Goal: Transaction & Acquisition: Obtain resource

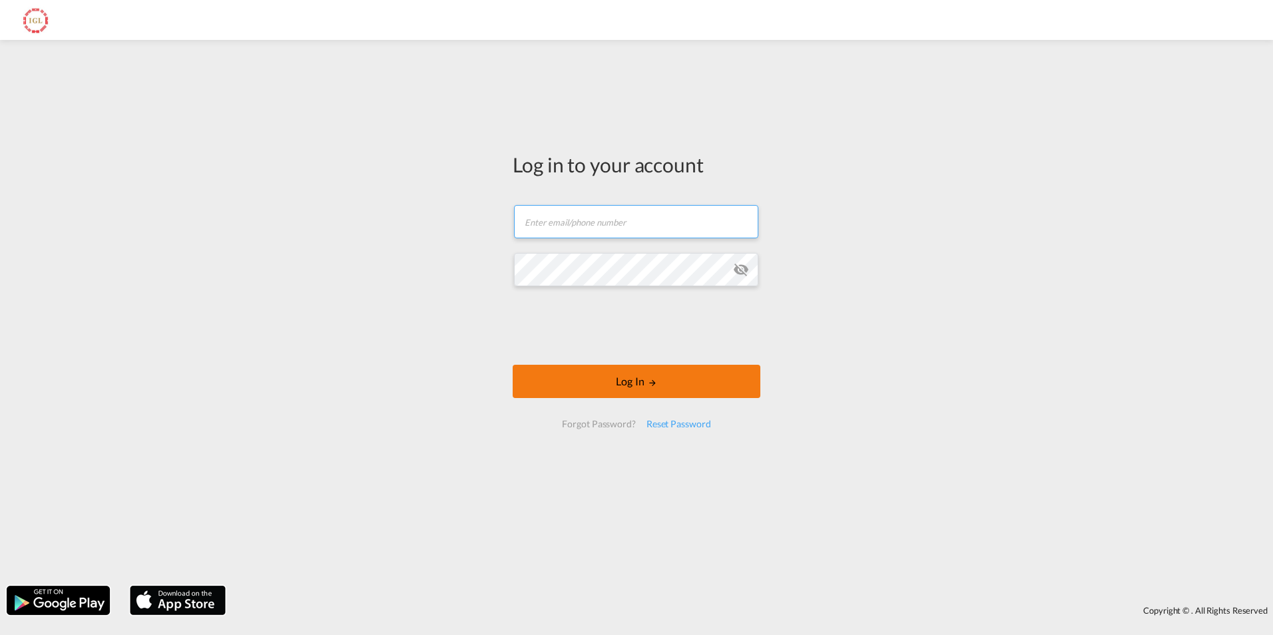
type input "[EMAIL_ADDRESS][DOMAIN_NAME]"
click at [648, 387] on button "Log In" at bounding box center [637, 381] width 248 height 33
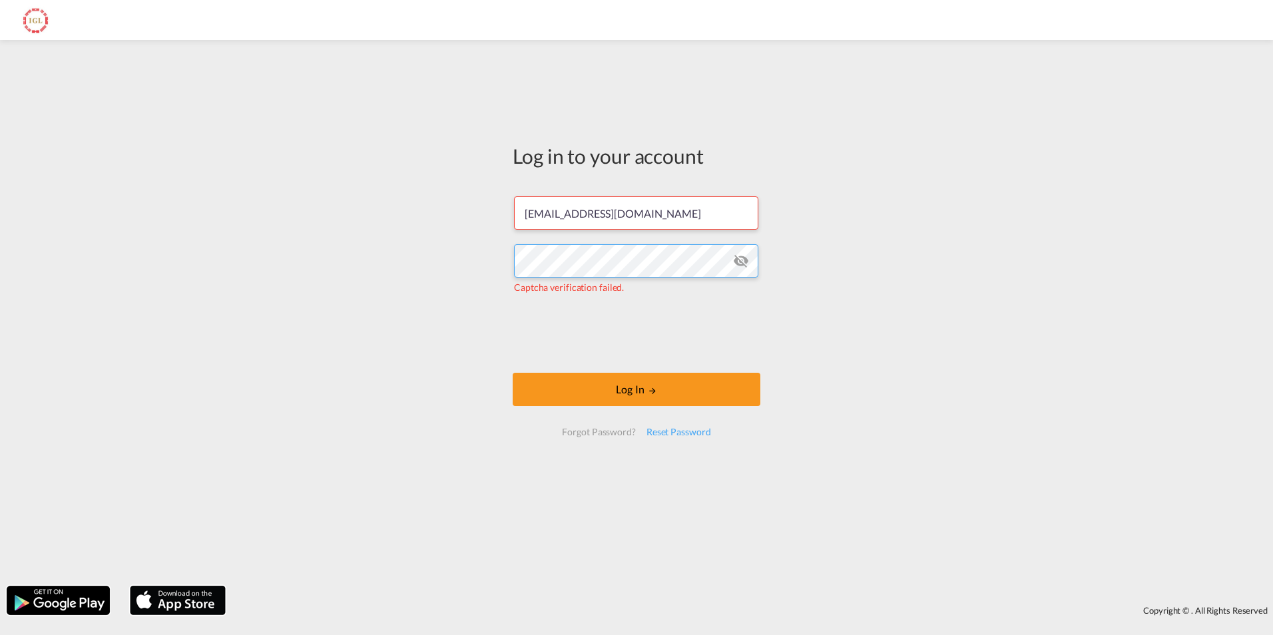
click at [479, 254] on div "Log in to your account [EMAIL_ADDRESS][DOMAIN_NAME] Captcha verification failed…" at bounding box center [636, 313] width 1273 height 533
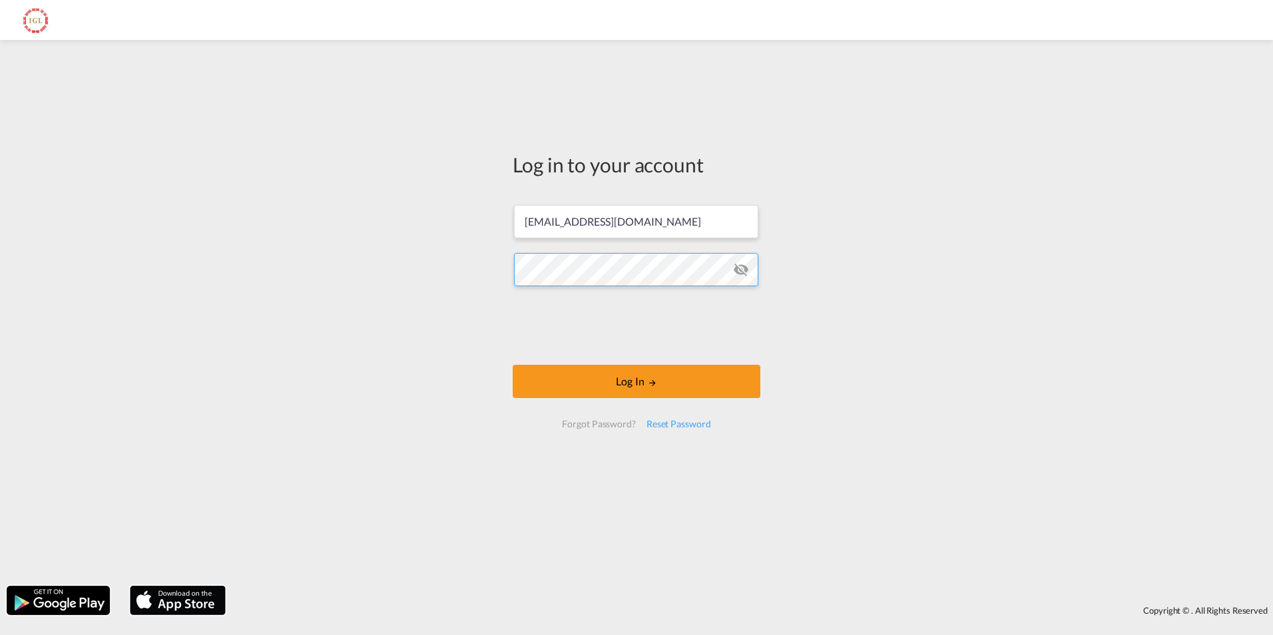
click at [513, 365] on button "Log In" at bounding box center [637, 381] width 248 height 33
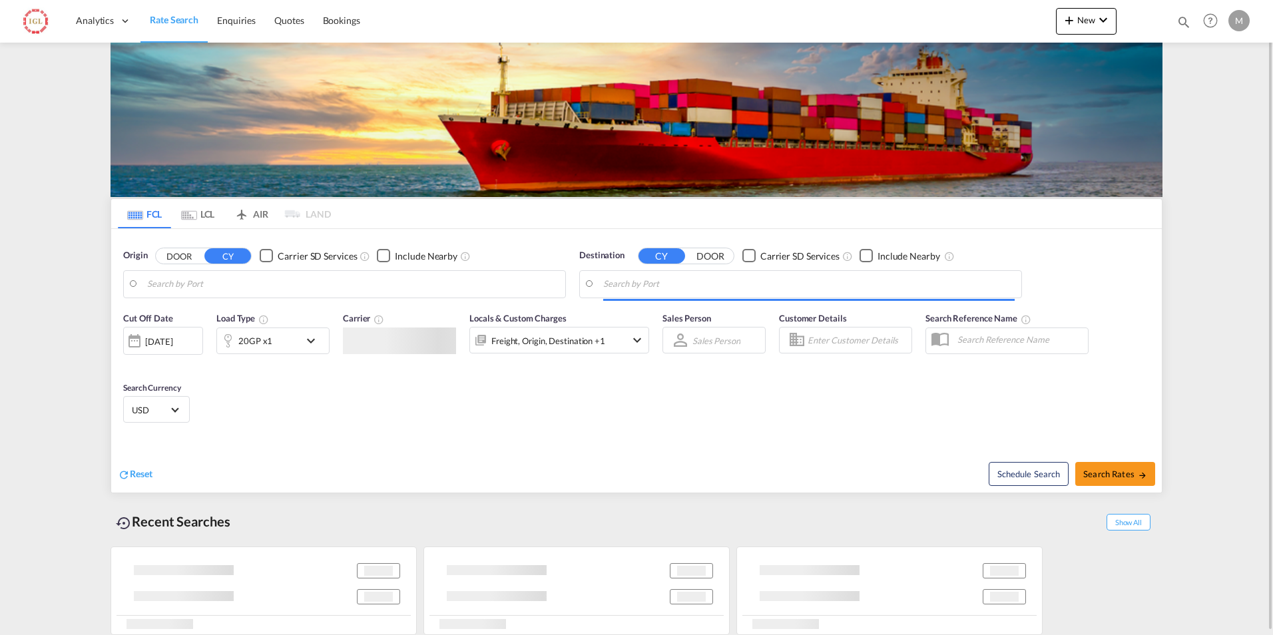
type input "[GEOGRAPHIC_DATA] ([GEOGRAPHIC_DATA]), MYPKG"
type input "Saint Louis, [GEOGRAPHIC_DATA], USSTL"
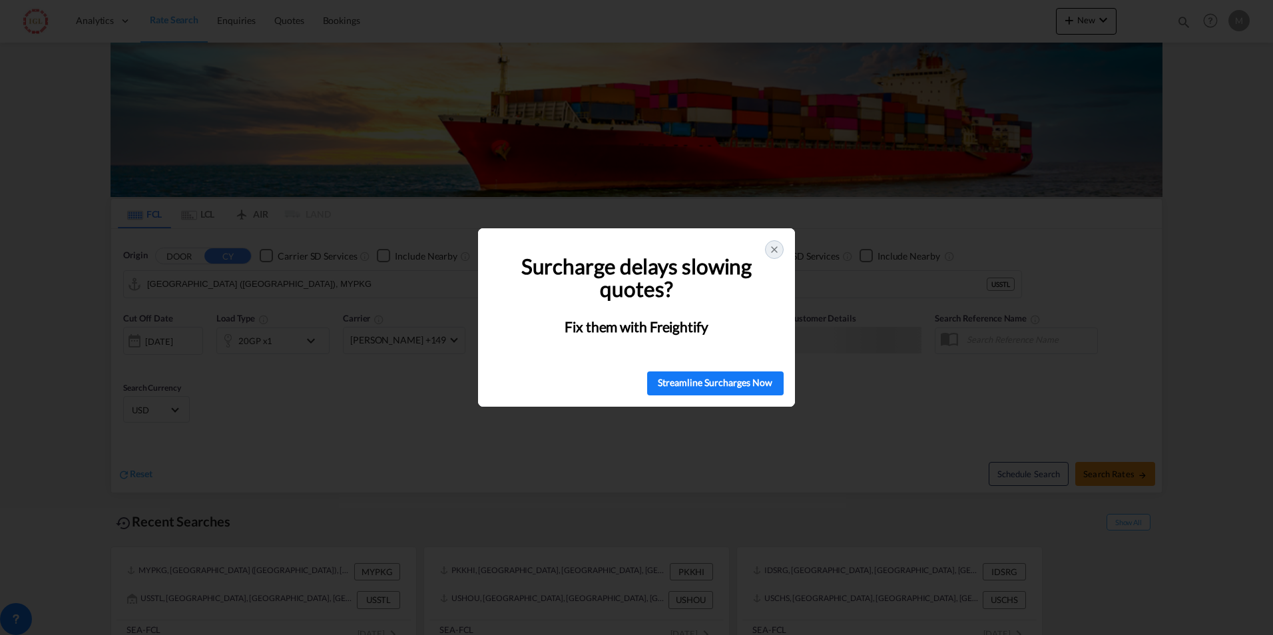
click at [780, 248] on div at bounding box center [774, 249] width 19 height 19
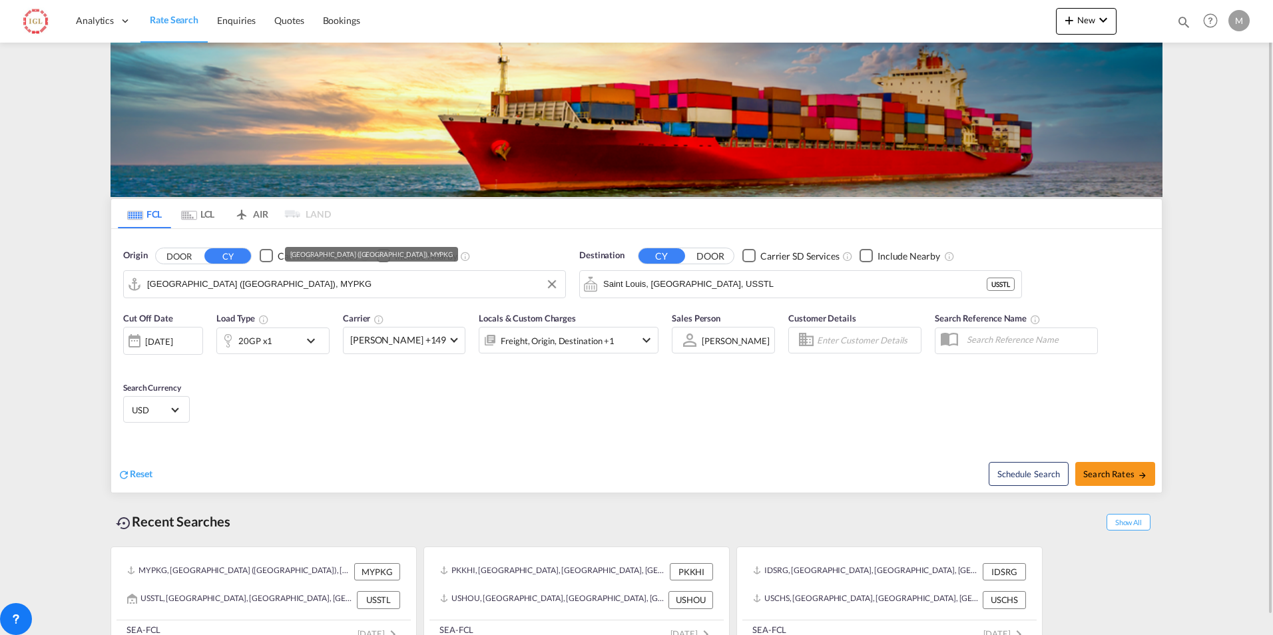
click at [309, 292] on input "[GEOGRAPHIC_DATA] ([GEOGRAPHIC_DATA]), MYPKG" at bounding box center [352, 284] width 411 height 20
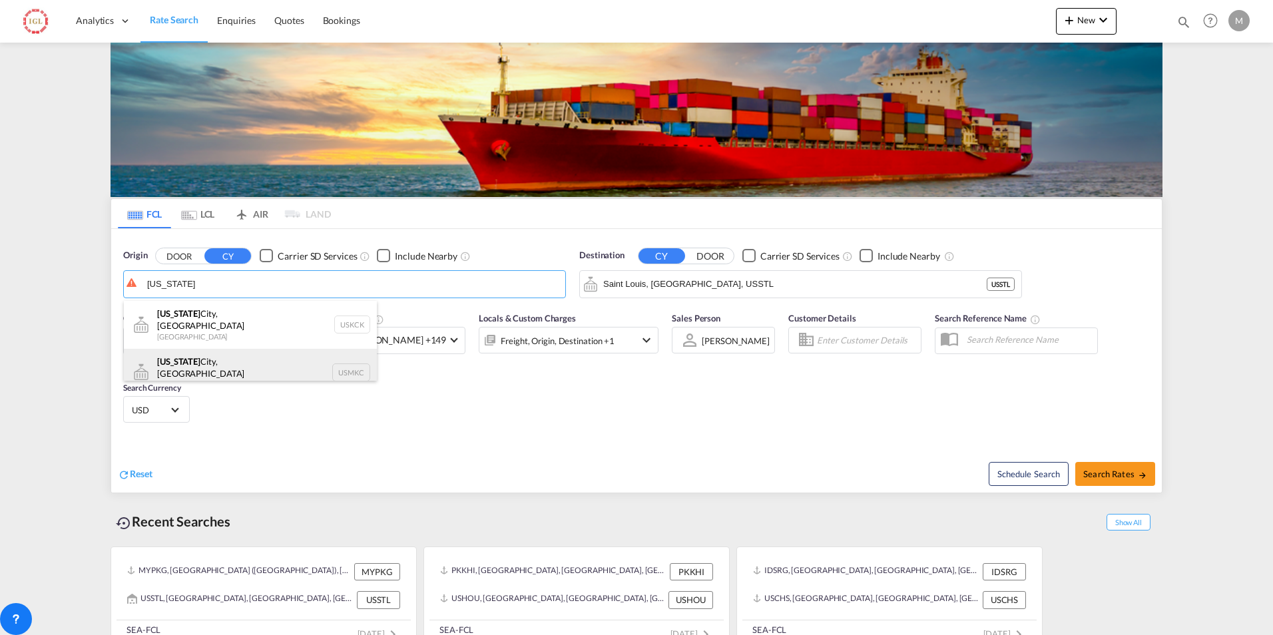
click at [234, 353] on div "[US_STATE][GEOGRAPHIC_DATA], [GEOGRAPHIC_DATA] [GEOGRAPHIC_DATA] USMKC" at bounding box center [250, 373] width 253 height 48
type input "[US_STATE][GEOGRAPHIC_DATA], [GEOGRAPHIC_DATA], [GEOGRAPHIC_DATA]"
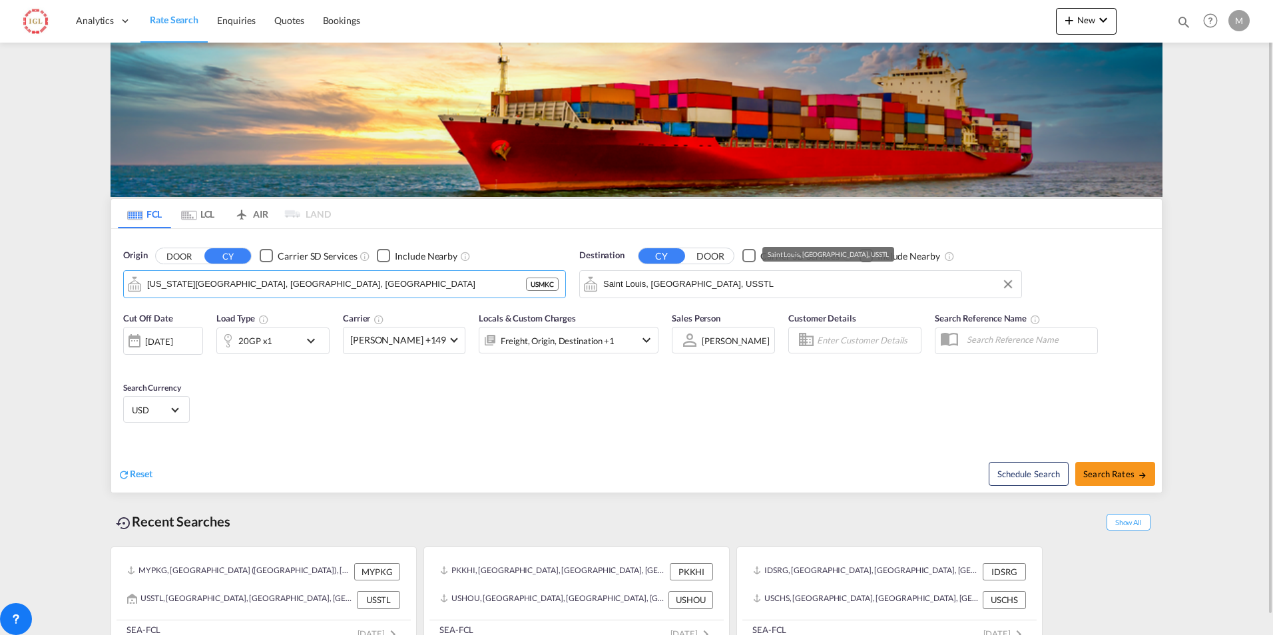
click at [699, 285] on input "Saint Louis, [GEOGRAPHIC_DATA], USSTL" at bounding box center [808, 284] width 411 height 20
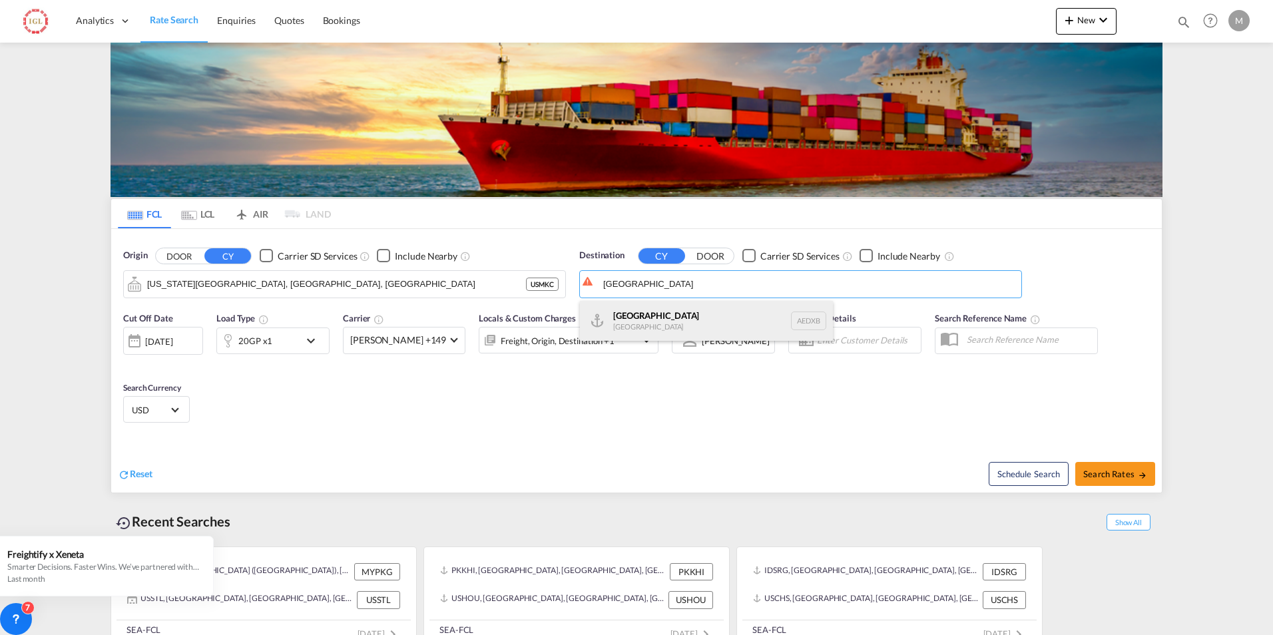
click at [616, 312] on div "[GEOGRAPHIC_DATA] [GEOGRAPHIC_DATA] AEDXB" at bounding box center [706, 321] width 253 height 40
type input "[GEOGRAPHIC_DATA], AEDXB"
click at [310, 338] on md-icon "icon-chevron-down" at bounding box center [314, 341] width 23 height 16
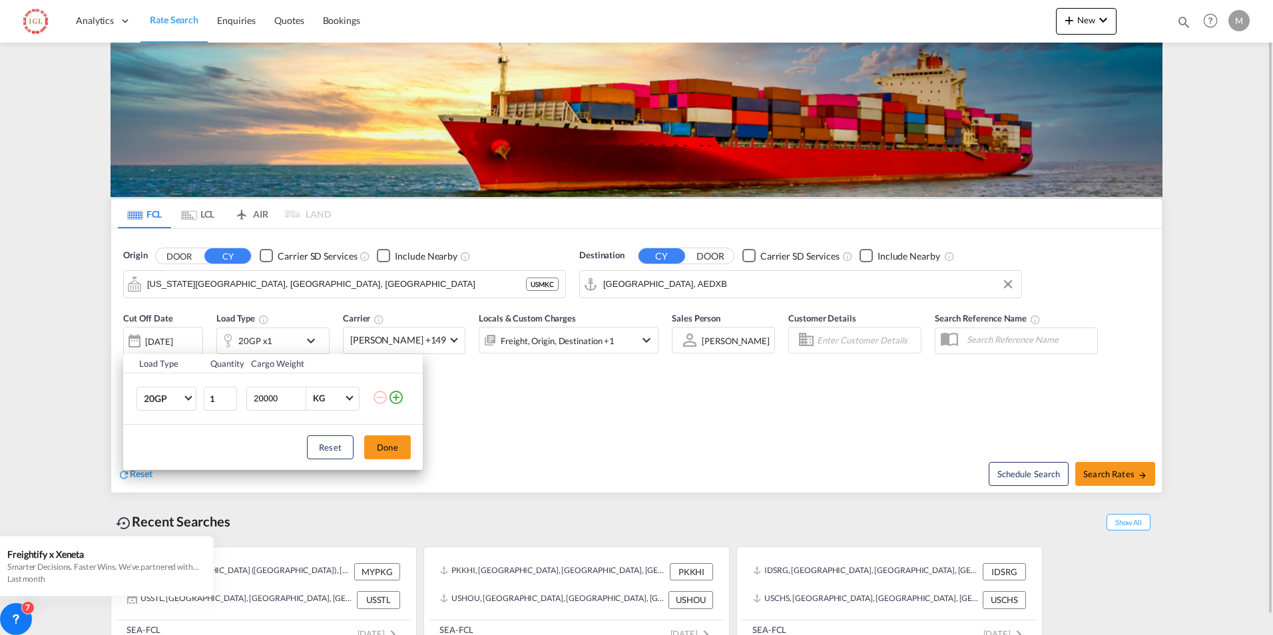
click at [272, 340] on div "Load Type Quantity Cargo Weight 20GP 20GP 40GP 40HC 45HC 20RE 40RE 40HR 20OT 40…" at bounding box center [636, 317] width 1273 height 635
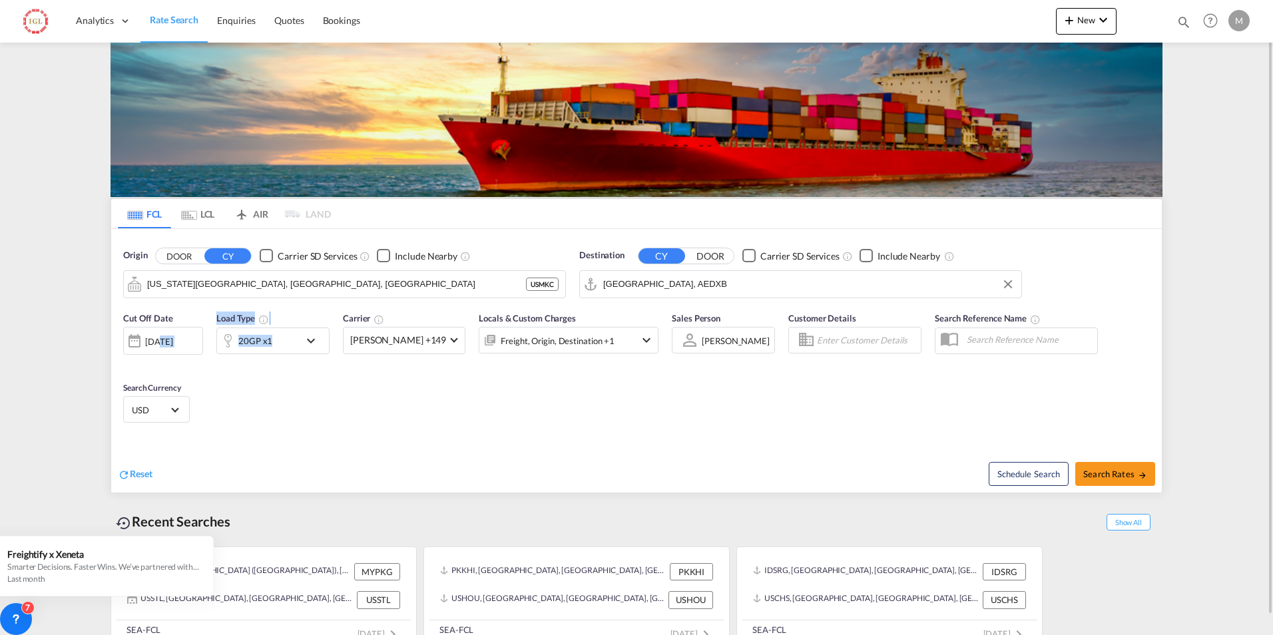
drag, startPoint x: 272, startPoint y: 340, endPoint x: 158, endPoint y: 333, distance: 114.7
click at [158, 333] on div "Cut Off Date [DATE] [DATE] Load Type 20GP x1 Carrier [PERSON_NAME] +149 Online …" at bounding box center [390, 340] width 535 height 56
drag, startPoint x: 158, startPoint y: 333, endPoint x: 264, endPoint y: 337, distance: 105.9
click at [264, 337] on div "20GP x1" at bounding box center [255, 341] width 34 height 19
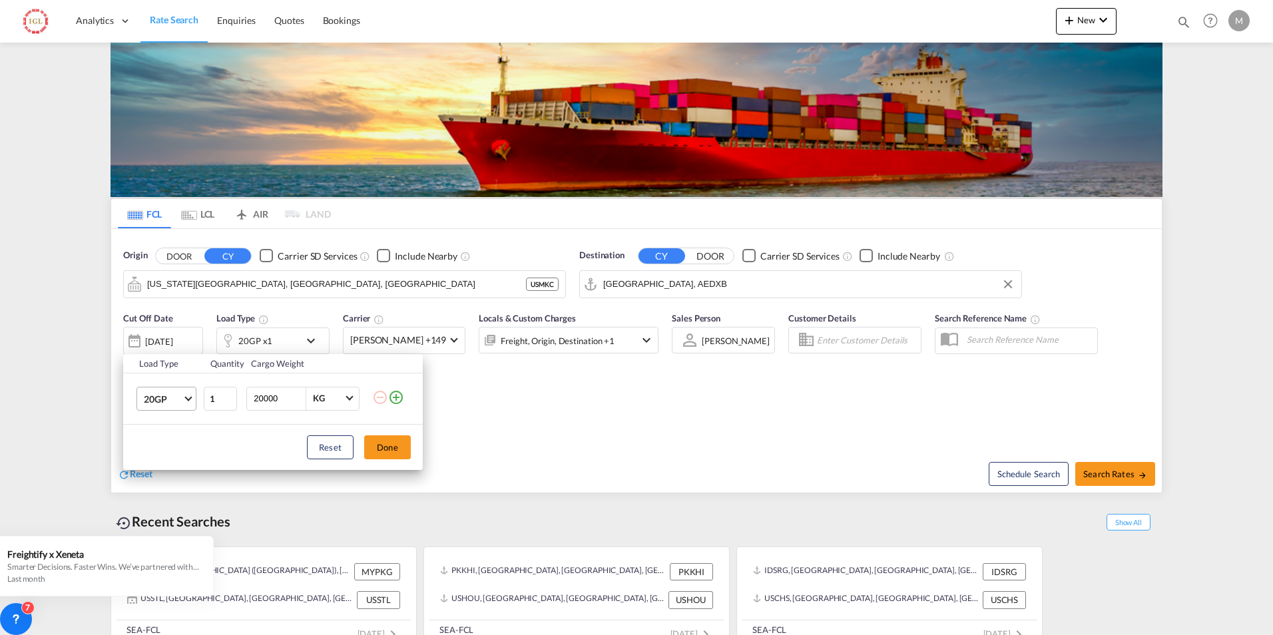
click at [188, 395] on span "Choose: \a20GP" at bounding box center [187, 396] width 7 height 7
click at [167, 461] on div "40HC" at bounding box center [156, 462] width 25 height 13
click at [379, 442] on button "Done" at bounding box center [387, 447] width 47 height 24
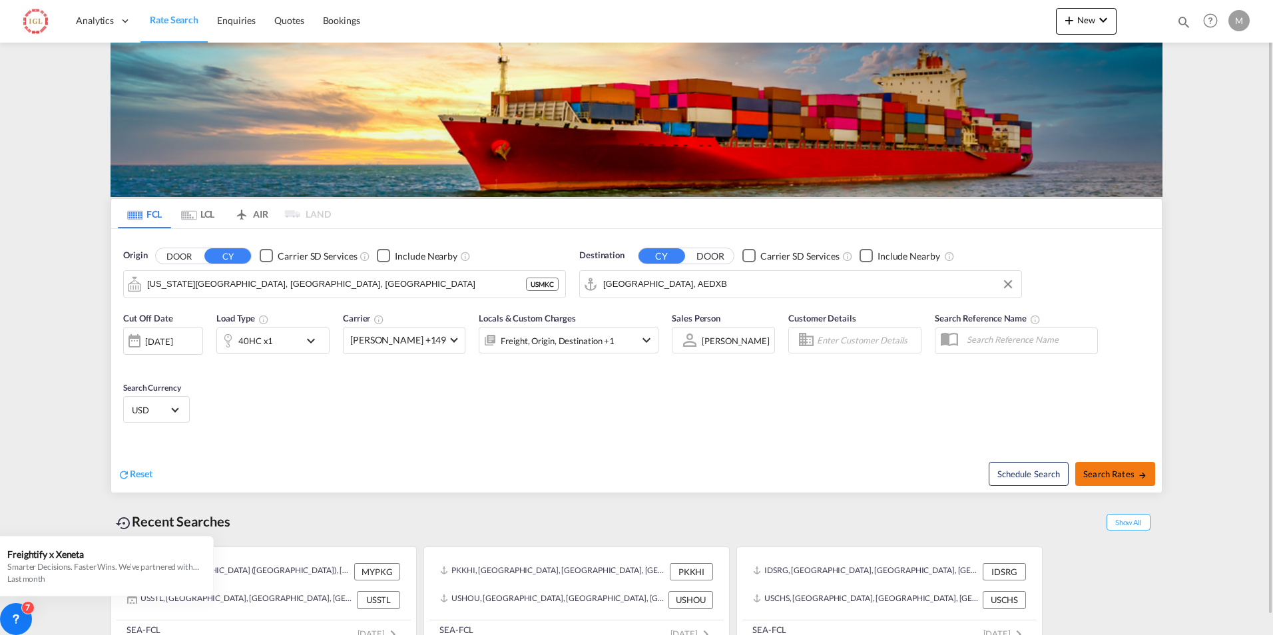
click at [1119, 471] on span "Search Rates" at bounding box center [1115, 474] width 64 height 11
type input "USMKC to AEDXB / [DATE]"
